Goal: Navigation & Orientation: Find specific page/section

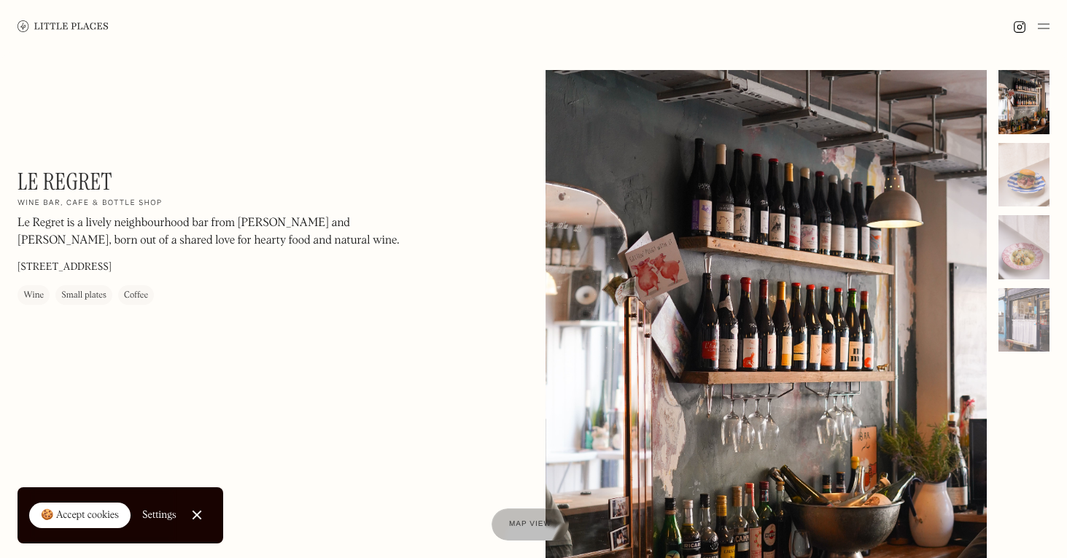
click at [95, 27] on img at bounding box center [63, 25] width 91 height 11
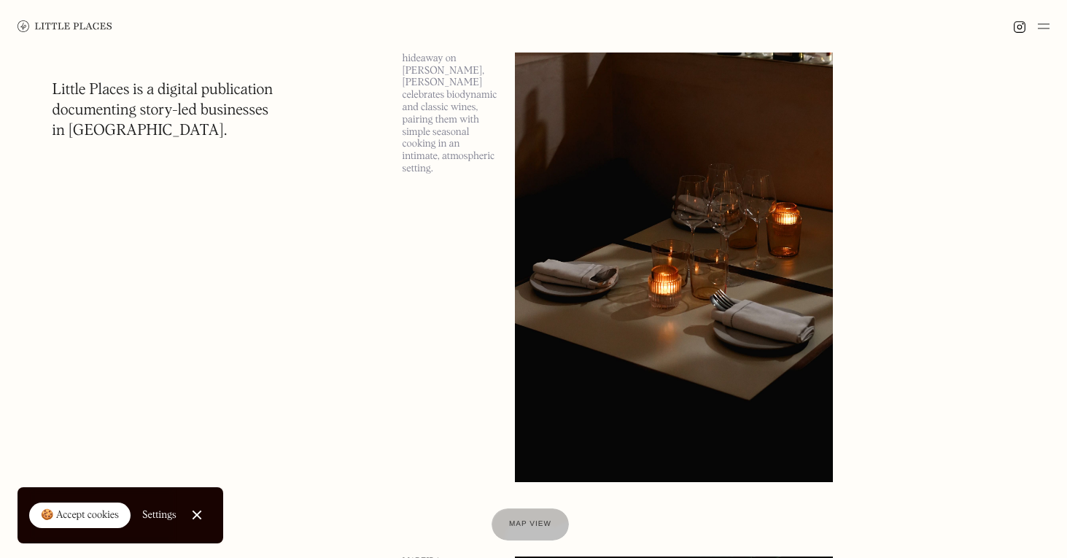
scroll to position [1182, 0]
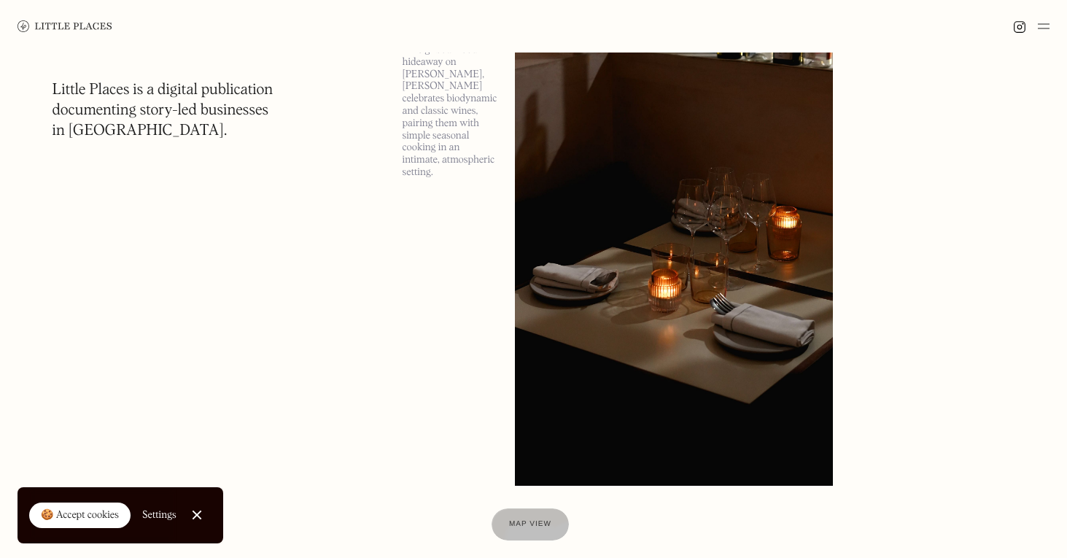
click at [628, 260] on img at bounding box center [674, 255] width 318 height 459
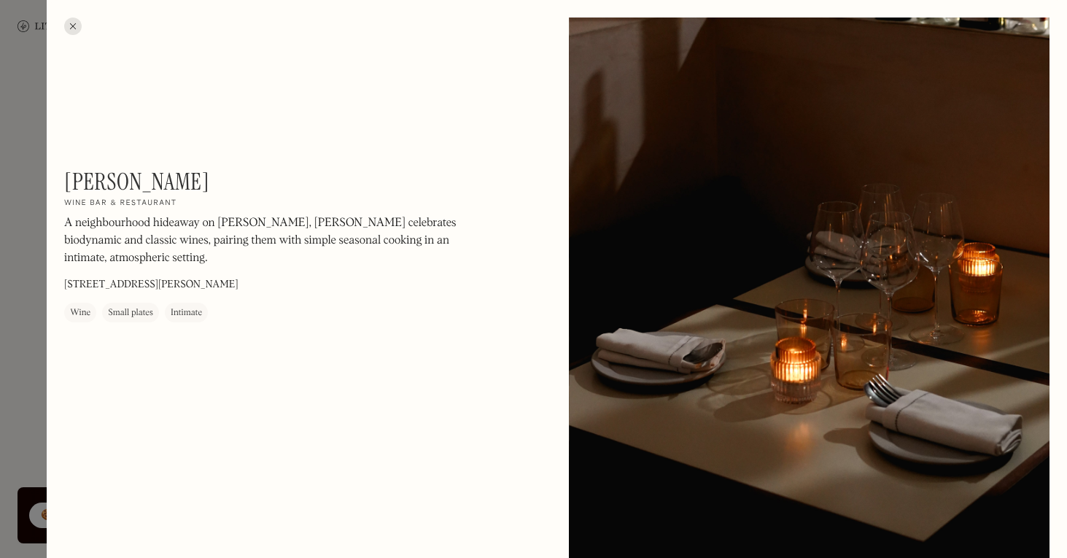
click at [28, 378] on div at bounding box center [533, 279] width 1067 height 558
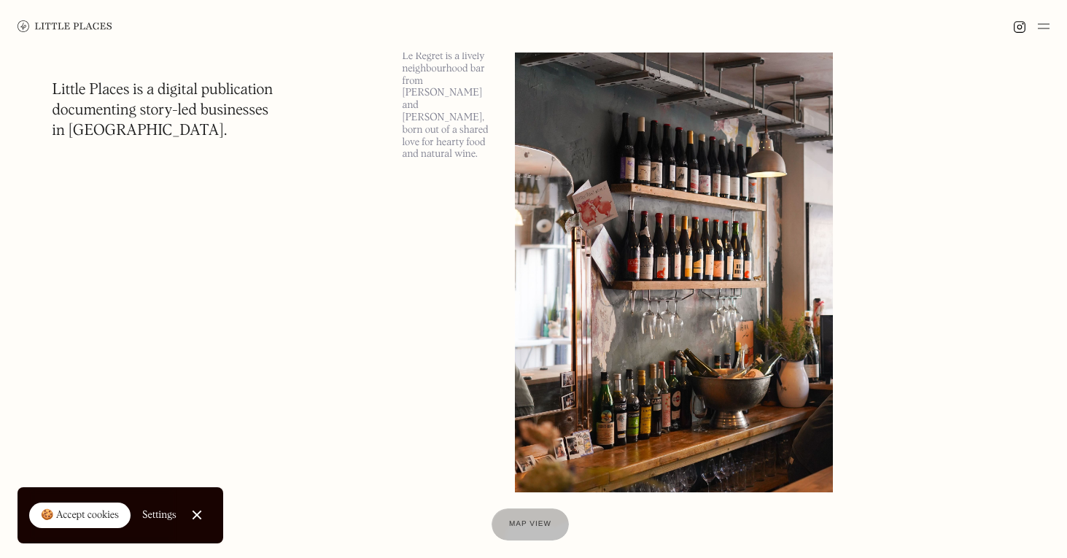
scroll to position [2760, 0]
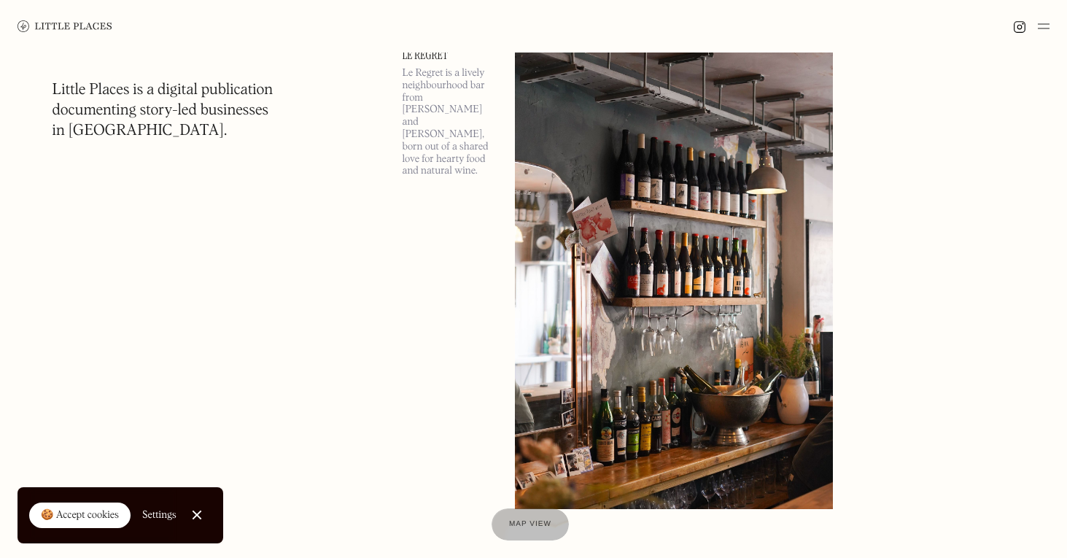
click at [619, 222] on img at bounding box center [674, 279] width 318 height 459
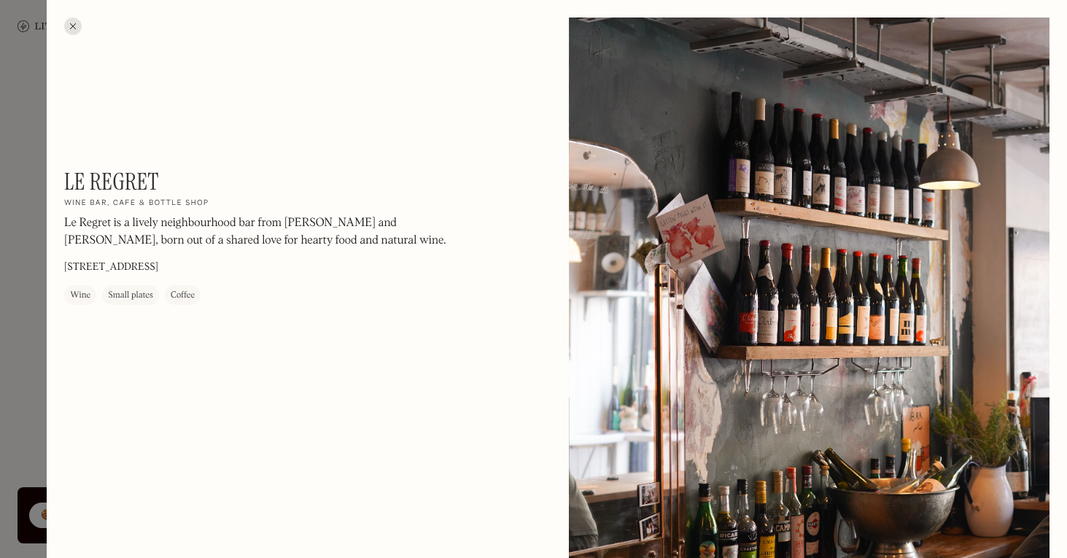
click at [33, 367] on div at bounding box center [533, 279] width 1067 height 558
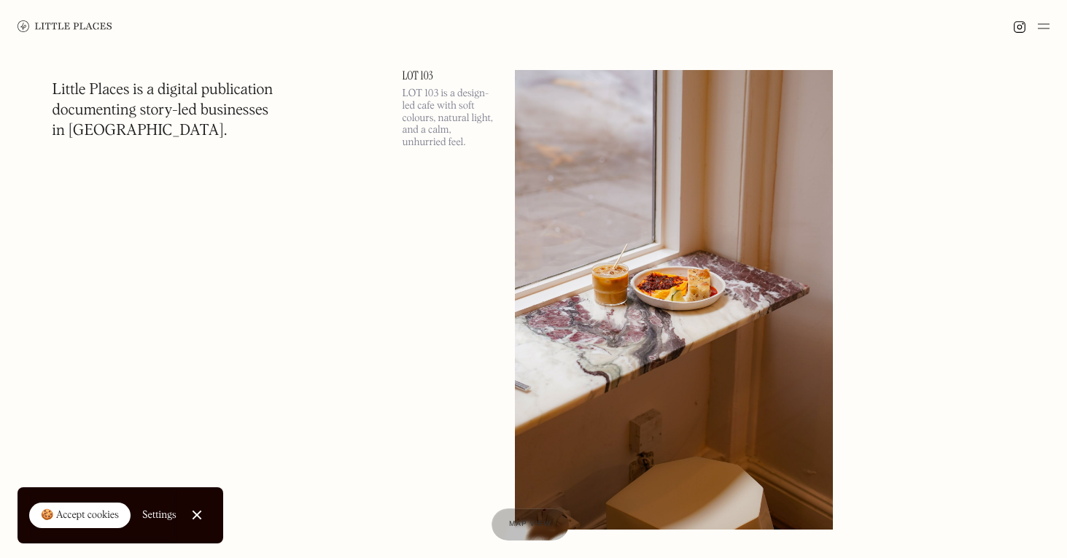
scroll to position [7036, 0]
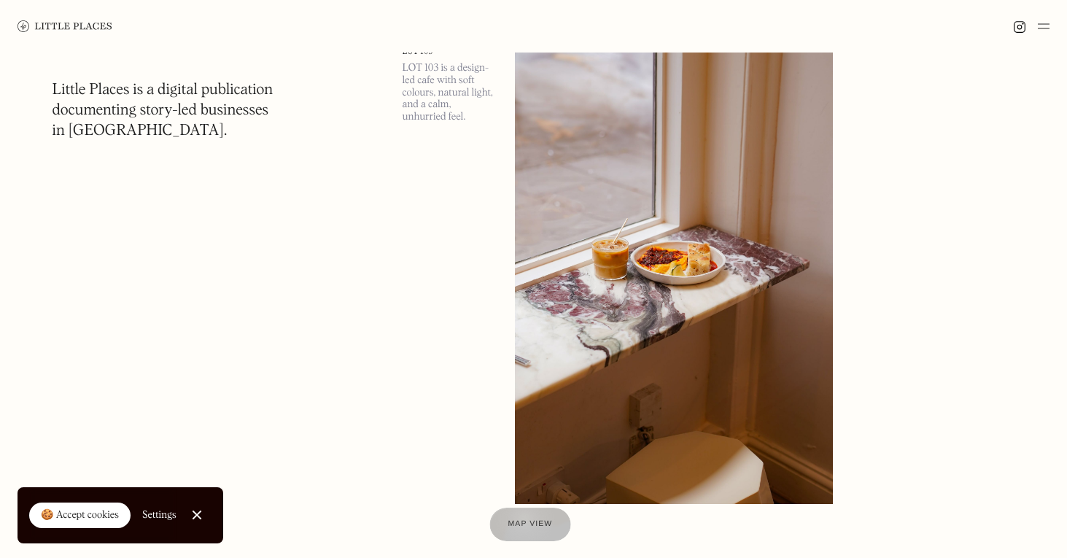
click at [524, 519] on div "Map view" at bounding box center [530, 524] width 44 height 15
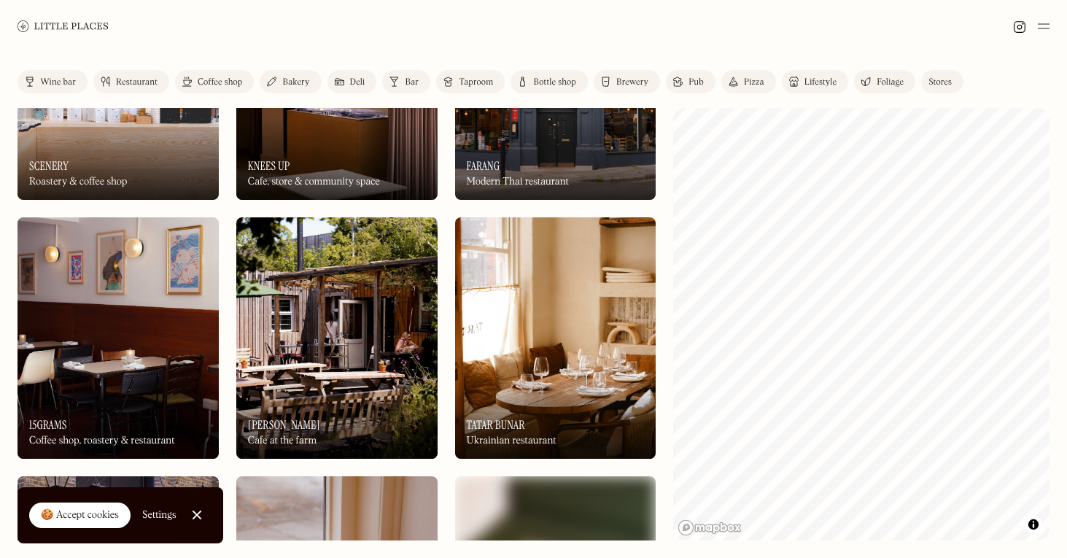
scroll to position [670, 0]
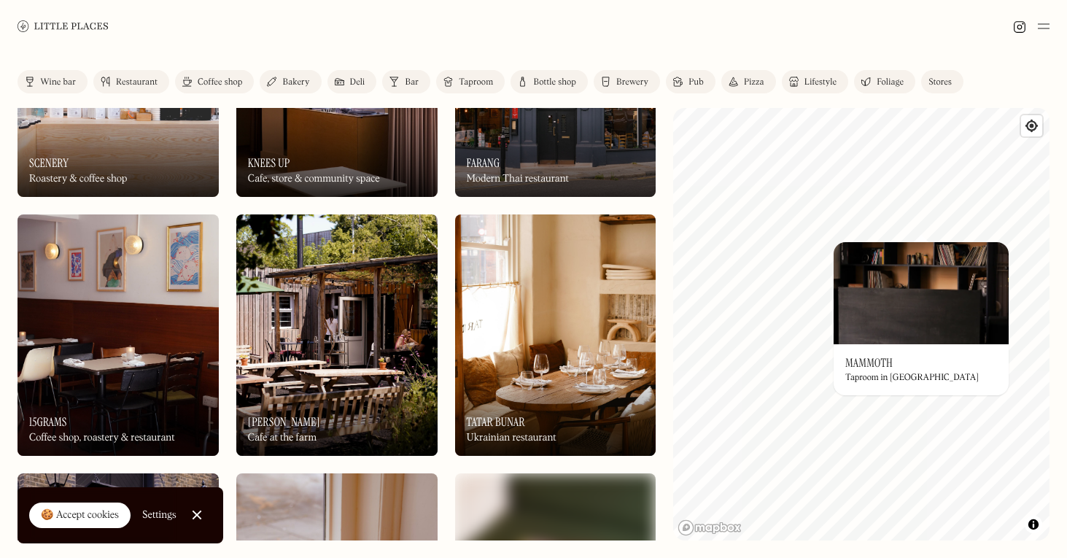
click at [866, 362] on h3 "Mammoth" at bounding box center [868, 363] width 47 height 14
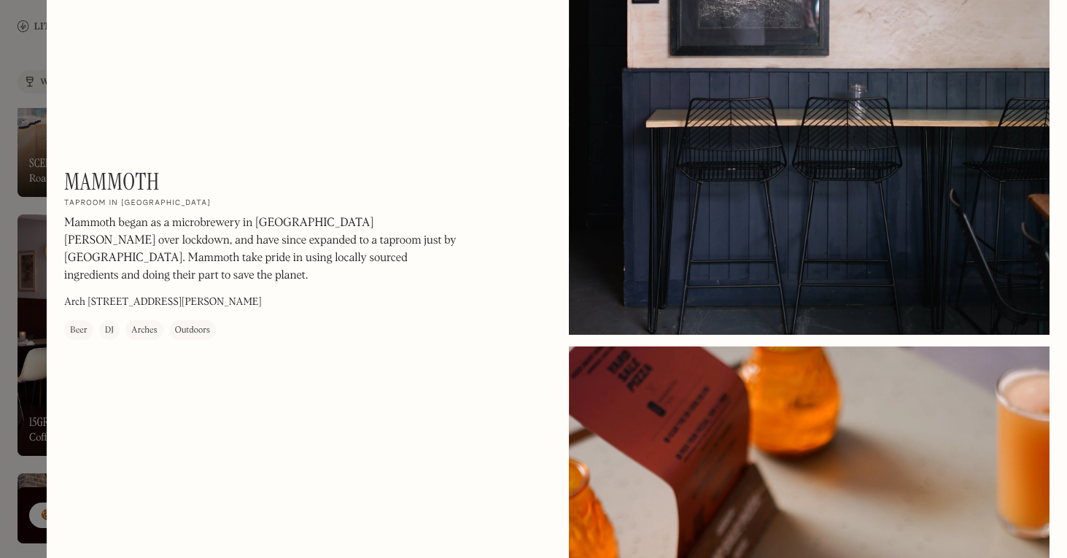
scroll to position [855, 0]
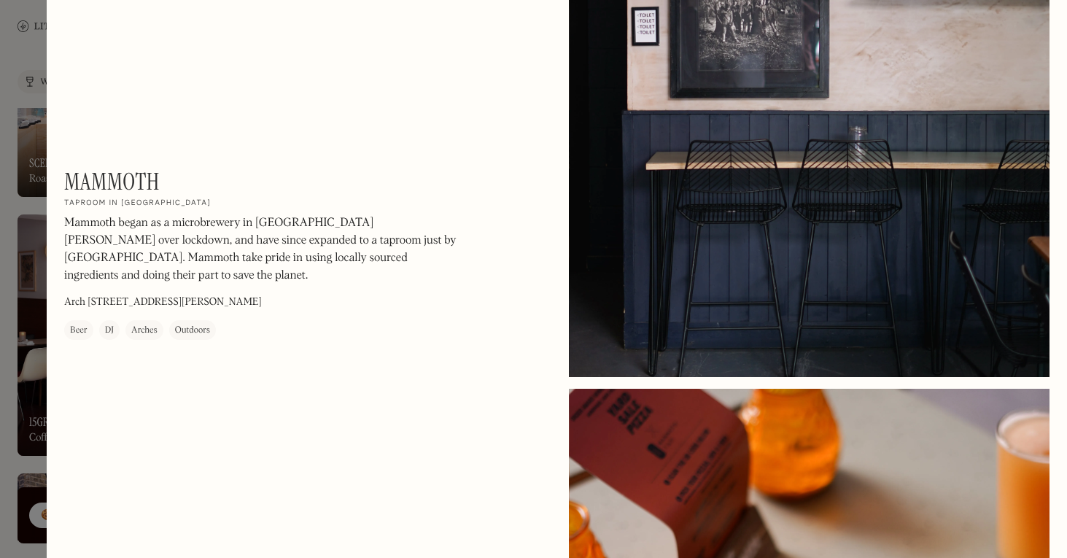
click at [33, 151] on div at bounding box center [533, 279] width 1067 height 558
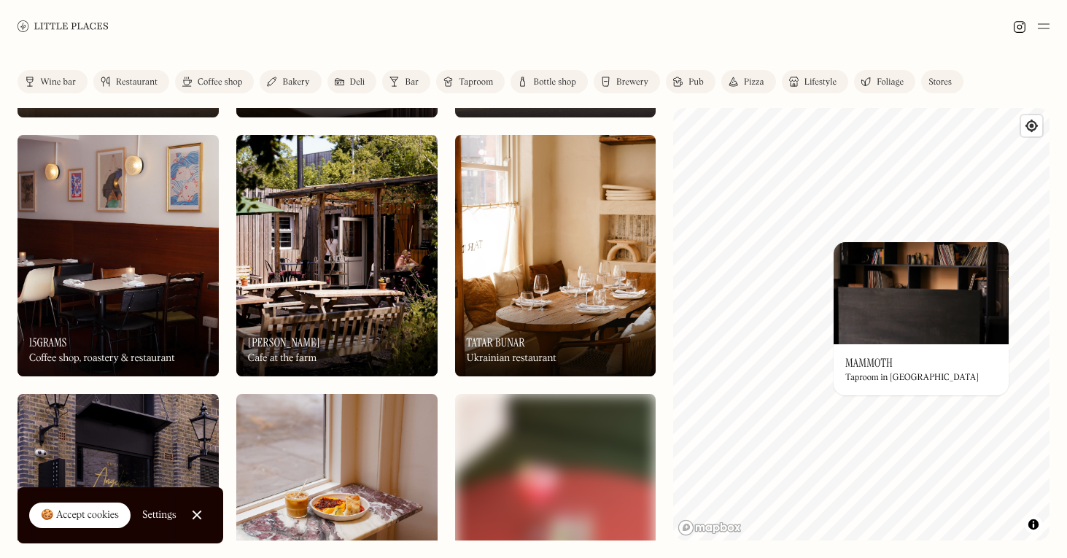
scroll to position [753, 0]
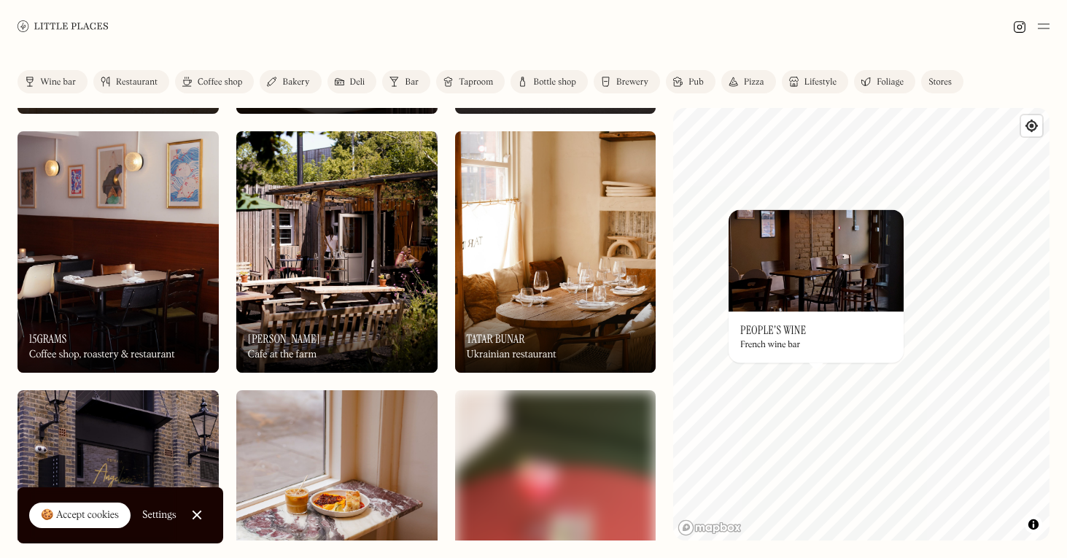
click at [848, 256] on img at bounding box center [816, 260] width 175 height 102
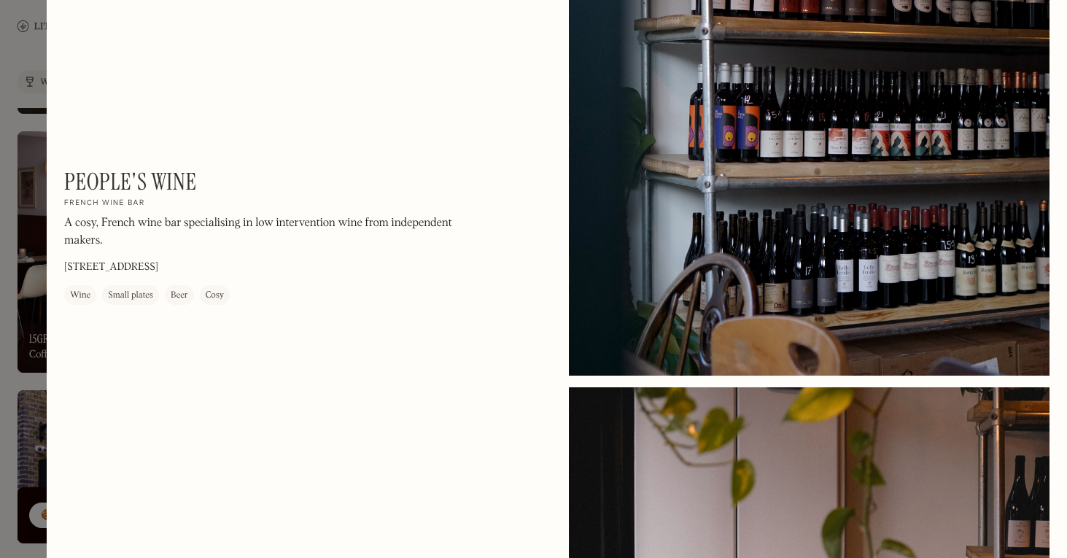
scroll to position [1112, 0]
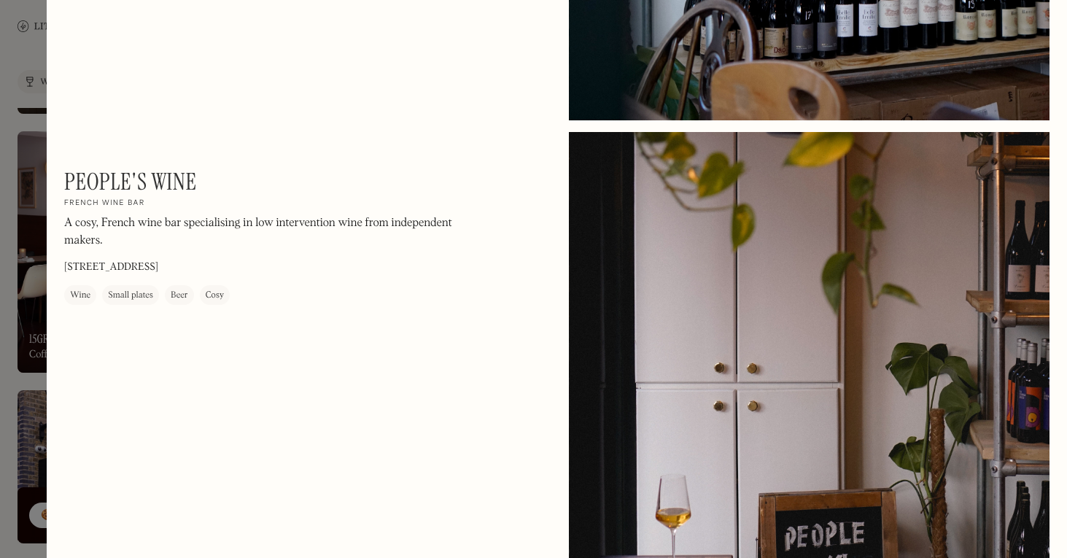
click at [420, 304] on div "People's Wine On Our Radar French wine bar A cosy, French wine bar specialising…" at bounding box center [261, 236] width 394 height 137
click at [28, 60] on div at bounding box center [533, 279] width 1067 height 558
